Goal: Information Seeking & Learning: Find specific fact

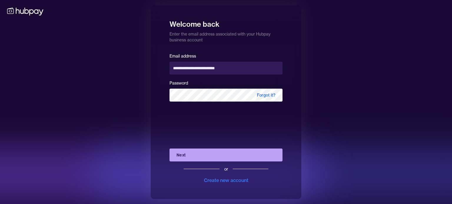
click at [287, 112] on div "**********" at bounding box center [226, 102] width 151 height 194
click at [240, 154] on button "Next" at bounding box center [225, 155] width 113 height 13
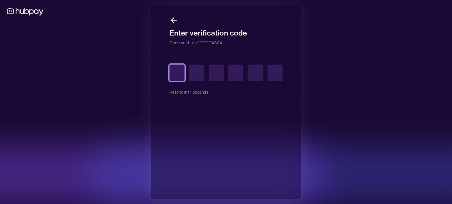
type input "*"
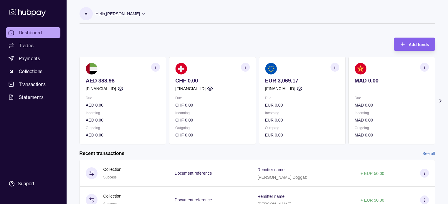
click at [335, 67] on icon "button" at bounding box center [334, 67] width 4 height 4
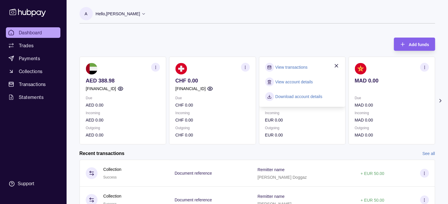
click at [293, 69] on link "View transactions" at bounding box center [291, 67] width 32 height 6
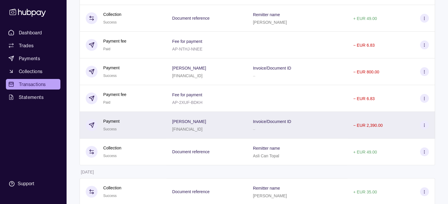
scroll to position [177, 0]
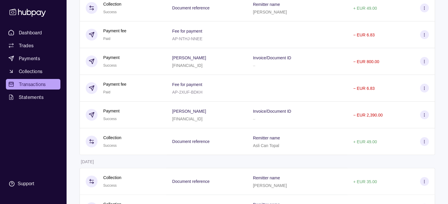
click at [279, 146] on p "Asli Can Topal" at bounding box center [266, 146] width 26 height 5
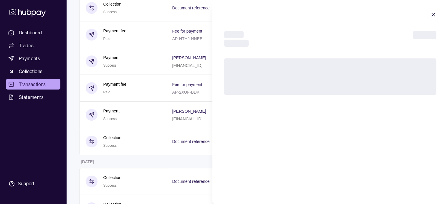
click at [283, 146] on html "Dashboard Trades Payments Collections Transactions Statements Support A Hello, …" at bounding box center [224, 155] width 448 height 665
click at [283, 146] on div "Deposit Processing [DATE] 11:28 Transaction reference Remitter name Document re…" at bounding box center [329, 102] width 235 height 204
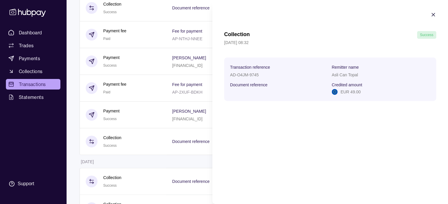
click at [353, 76] on p "Asli Can Topal" at bounding box center [344, 75] width 26 height 5
copy p "Asli Can Topal"
click at [138, 75] on html "Dashboard Trades Payments Collections Transactions Statements Support A Hello, …" at bounding box center [224, 155] width 448 height 665
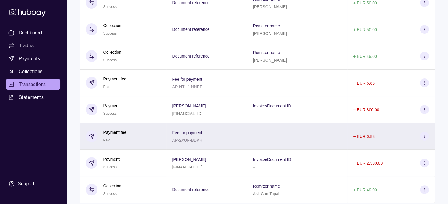
scroll to position [118, 0]
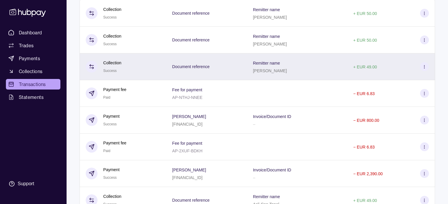
click at [364, 68] on p "+ EUR 49.00" at bounding box center [365, 67] width 24 height 5
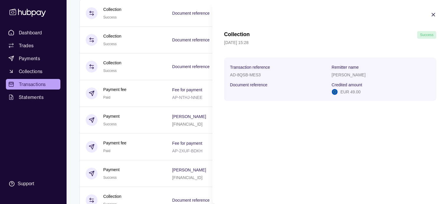
click at [342, 77] on p "[PERSON_NAME]" at bounding box center [348, 75] width 34 height 5
click at [348, 72] on div "[PERSON_NAME]" at bounding box center [380, 74] width 99 height 7
click at [350, 76] on p "[PERSON_NAME]" at bounding box center [348, 75] width 34 height 5
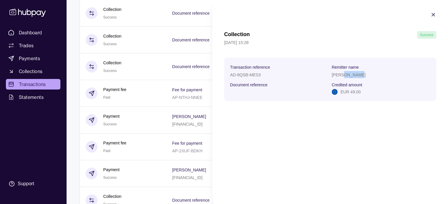
click at [350, 76] on p "[PERSON_NAME]" at bounding box center [348, 75] width 34 height 5
click at [435, 14] on icon "button" at bounding box center [433, 15] width 6 height 6
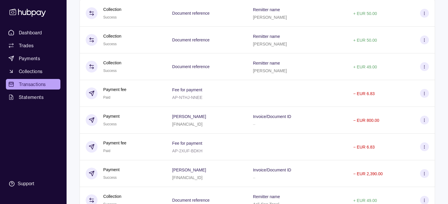
click at [279, 46] on p "[PERSON_NAME]" at bounding box center [270, 44] width 34 height 5
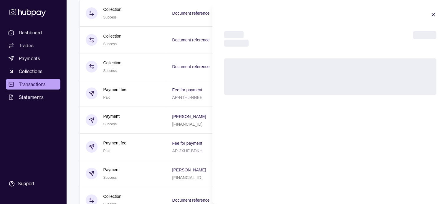
click at [279, 46] on section "Deposit Processing [DATE] 11:29 Transaction reference Remitter name Document re…" at bounding box center [329, 53] width 235 height 107
click at [279, 46] on div "[DATE] 11:29" at bounding box center [330, 43] width 212 height 7
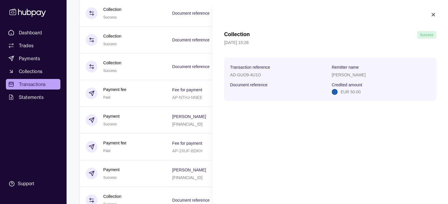
click at [348, 77] on p "[PERSON_NAME]" at bounding box center [348, 75] width 34 height 5
click at [347, 77] on p "[PERSON_NAME]" at bounding box center [348, 75] width 34 height 5
click at [346, 76] on p "[PERSON_NAME]" at bounding box center [348, 75] width 34 height 5
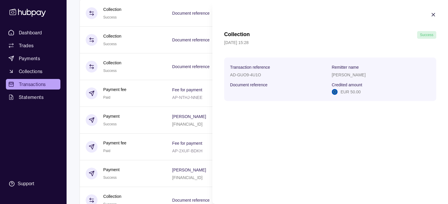
click at [346, 76] on p "[PERSON_NAME]" at bounding box center [348, 75] width 34 height 5
click at [433, 15] on icon "button" at bounding box center [433, 15] width 6 height 6
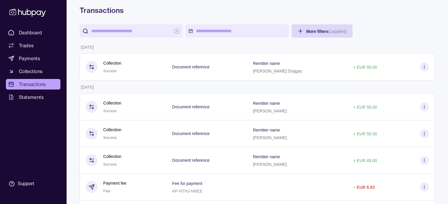
scroll to position [0, 0]
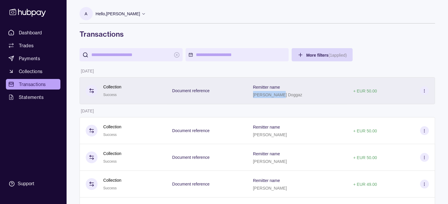
drag, startPoint x: 272, startPoint y: 96, endPoint x: 300, endPoint y: 101, distance: 28.7
click at [300, 101] on div "Remitter name [PERSON_NAME]" at bounding box center [297, 90] width 100 height 27
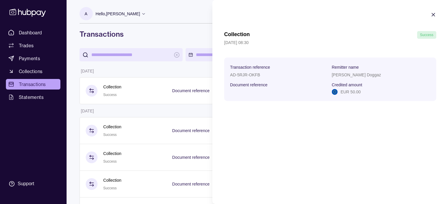
copy p "[PERSON_NAME] Doggaz"
drag, startPoint x: 331, startPoint y: 74, endPoint x: 358, endPoint y: 77, distance: 26.4
click at [358, 77] on p "[PERSON_NAME] Doggaz" at bounding box center [355, 75] width 49 height 5
copy p "[PERSON_NAME] Doggaz"
click at [432, 16] on icon "button" at bounding box center [433, 15] width 6 height 6
